Goal: Information Seeking & Learning: Learn about a topic

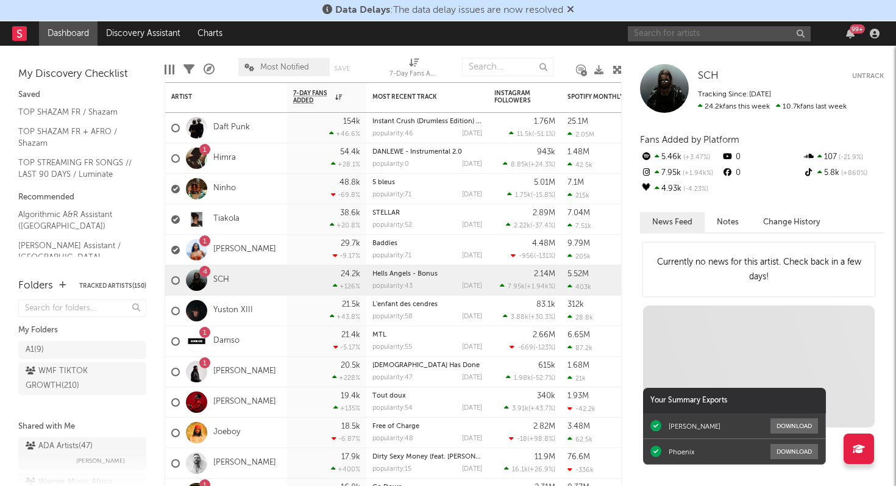
click at [700, 38] on input "text" at bounding box center [718, 33] width 183 height 15
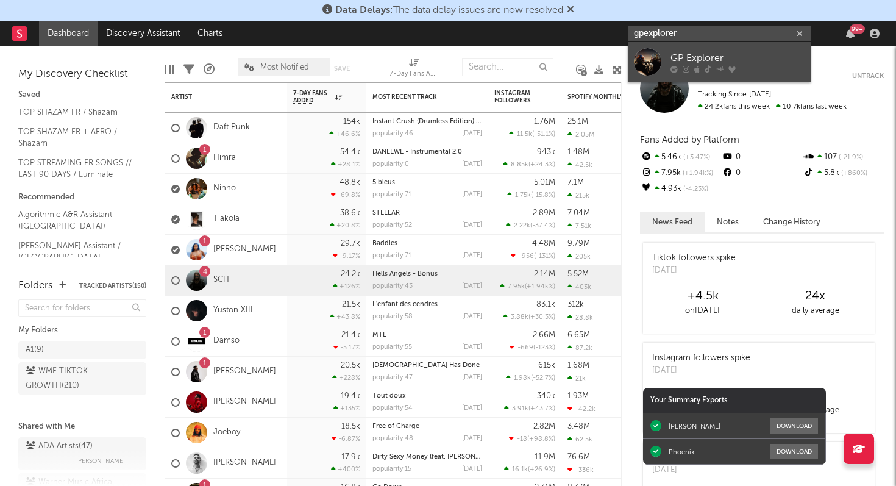
type input "gpexplorer"
click at [715, 55] on div "GP Explorer" at bounding box center [737, 58] width 134 height 15
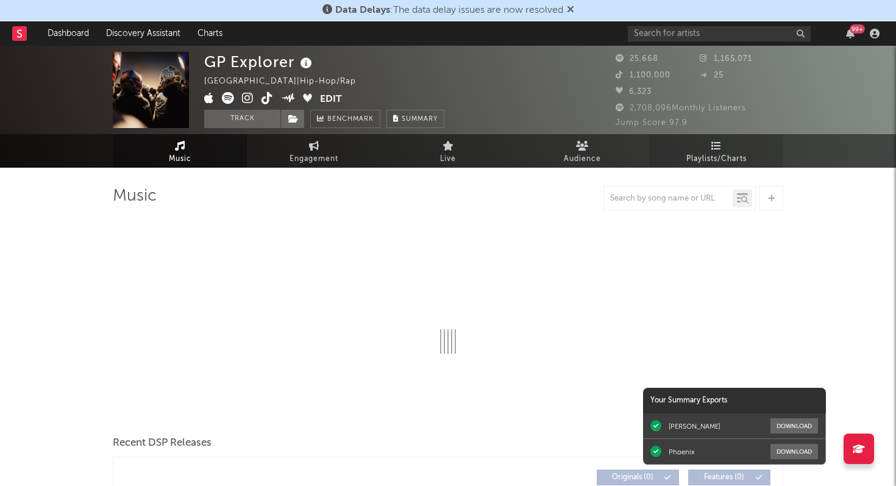
select select "1w"
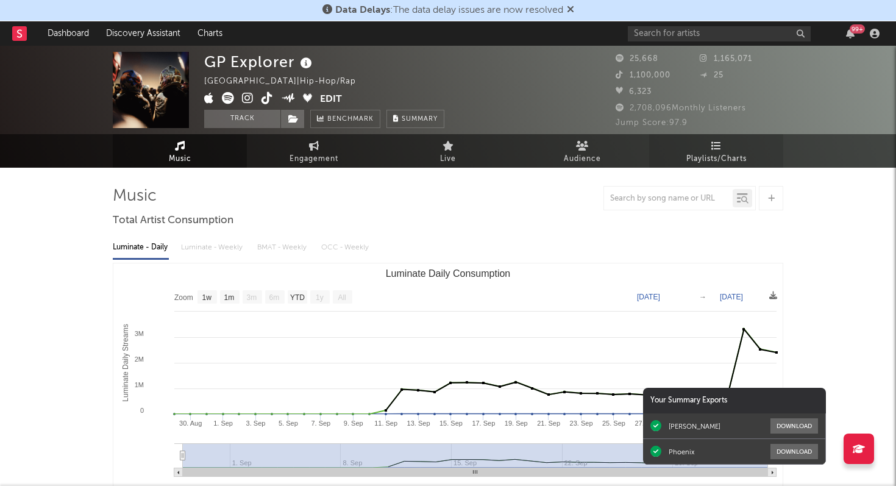
click at [720, 161] on span "Playlists/Charts" at bounding box center [716, 159] width 60 height 15
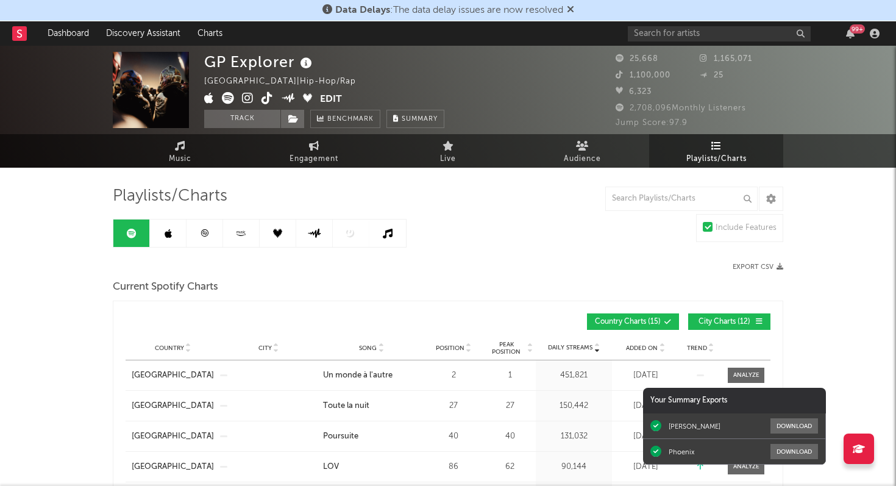
click at [208, 229] on link at bounding box center [204, 232] width 37 height 27
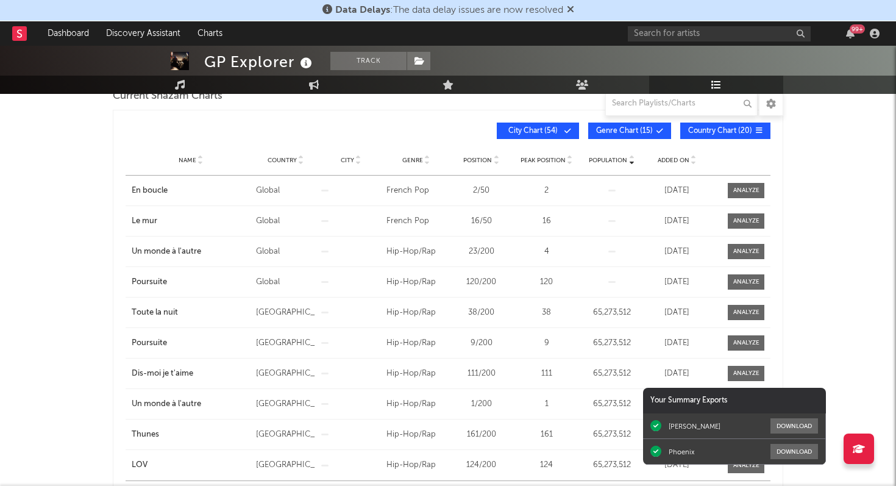
scroll to position [196, 0]
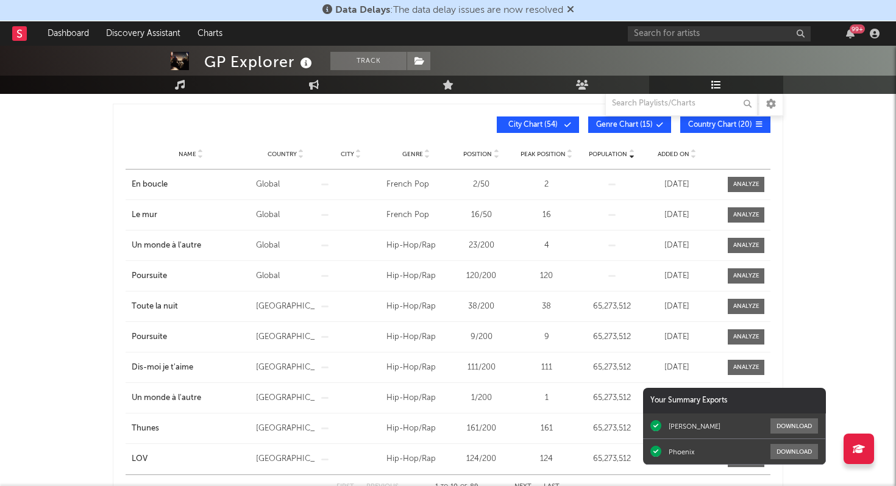
click at [555, 125] on span "City Chart ( 54 )" at bounding box center [532, 124] width 56 height 7
click at [608, 125] on span "Genre Chart ( 15 )" at bounding box center [624, 124] width 57 height 7
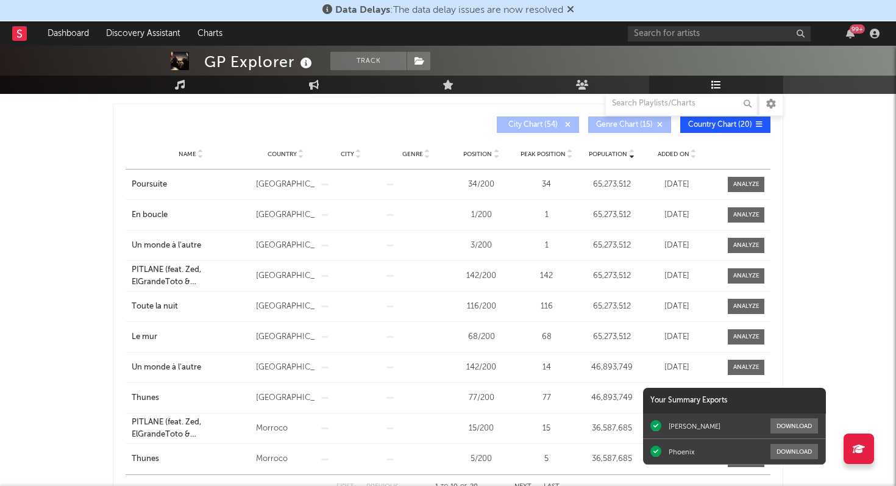
click at [550, 154] on span "Peak Position" at bounding box center [542, 153] width 45 height 7
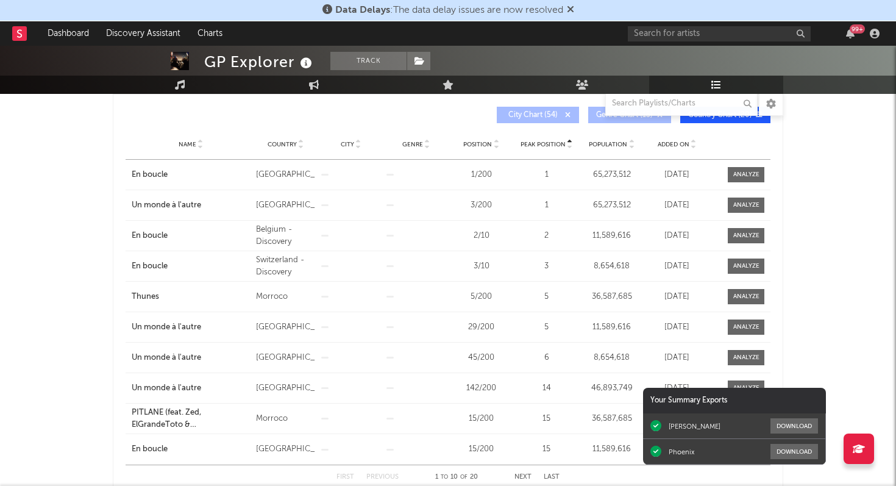
scroll to position [93, 0]
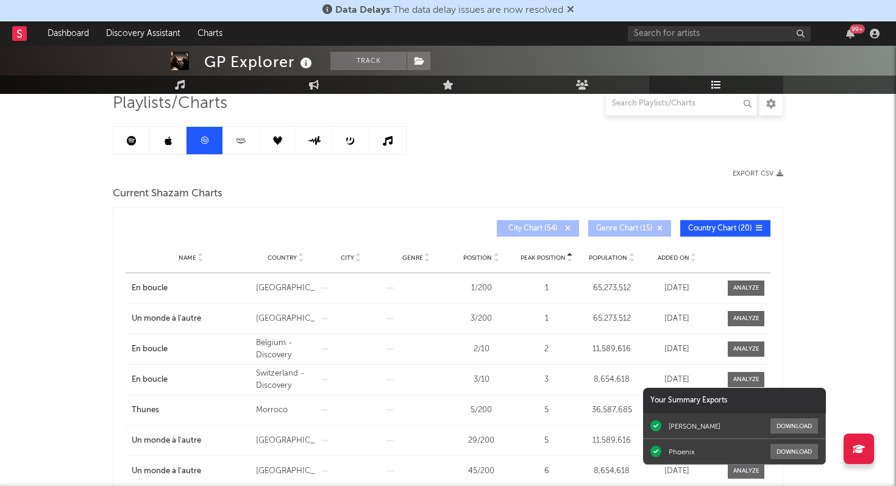
click at [138, 142] on link at bounding box center [131, 140] width 37 height 27
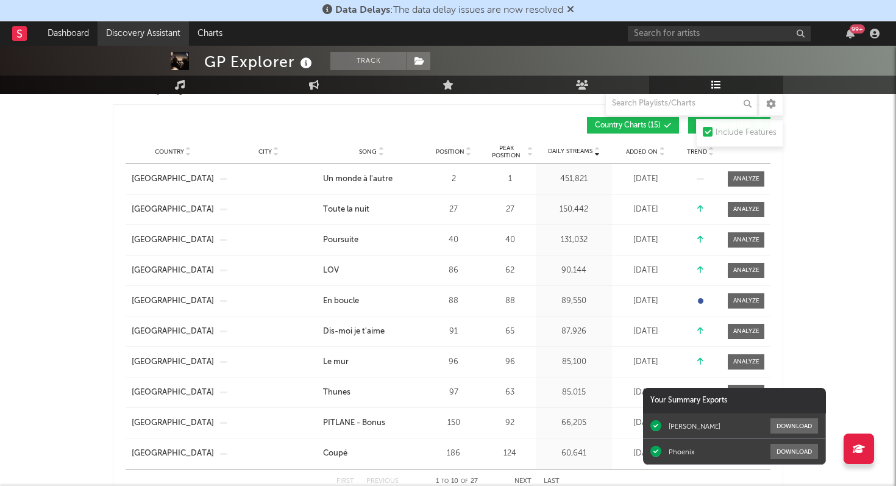
scroll to position [162, 0]
